Goal: Information Seeking & Learning: Learn about a topic

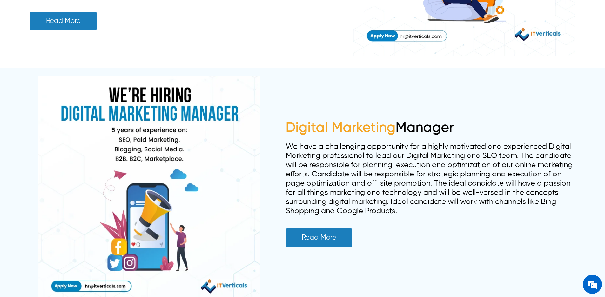
scroll to position [483, 0]
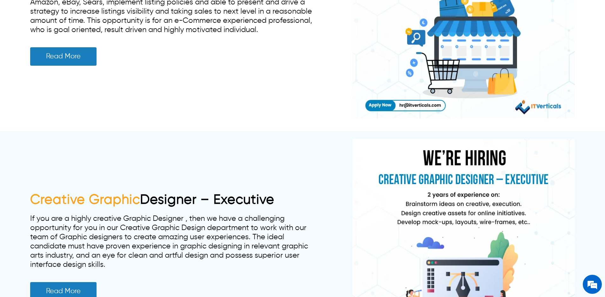
scroll to position [2394, 0]
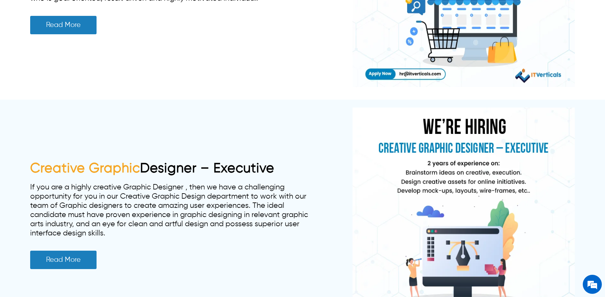
drag, startPoint x: 289, startPoint y: 167, endPoint x: 27, endPoint y: 168, distance: 262.0
click at [27, 168] on div "Creative Graphic Designer – Executive If you are a highly creative Graphic Desi…" at bounding box center [302, 219] width 605 height 238
copy link "Creative Graphic Designer – Executive"
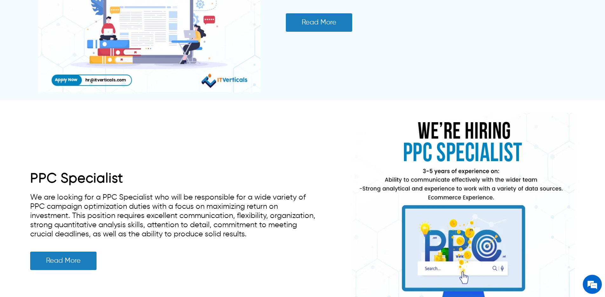
scroll to position [1171, 0]
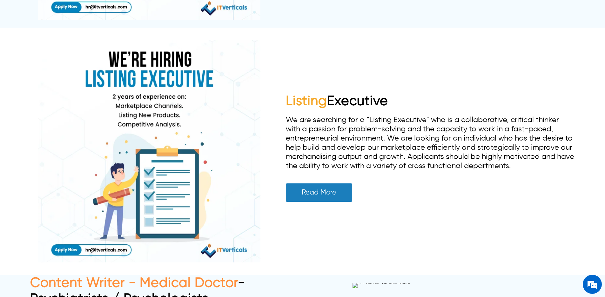
scroll to position [2635, 0]
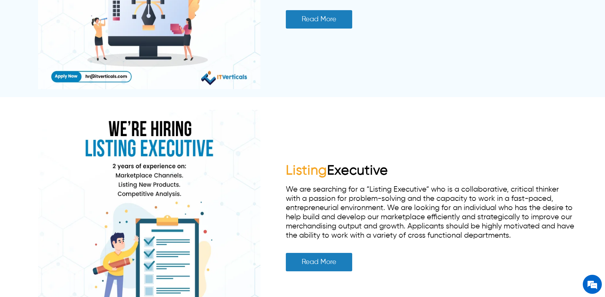
drag, startPoint x: 398, startPoint y: 167, endPoint x: 277, endPoint y: 168, distance: 121.0
click at [277, 168] on div "Listing Executive We are searching for a “Listing Executive“ who is a collabora…" at bounding box center [302, 221] width 545 height 238
copy link "Listing Executive"
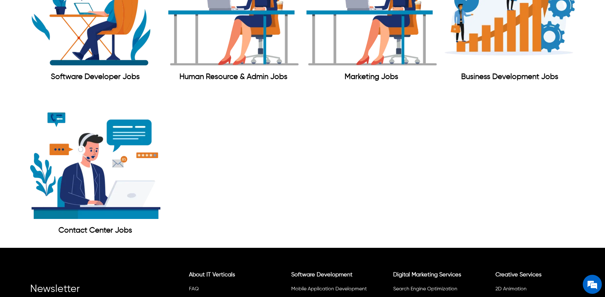
scroll to position [3564, 0]
